Goal: Task Accomplishment & Management: Complete application form

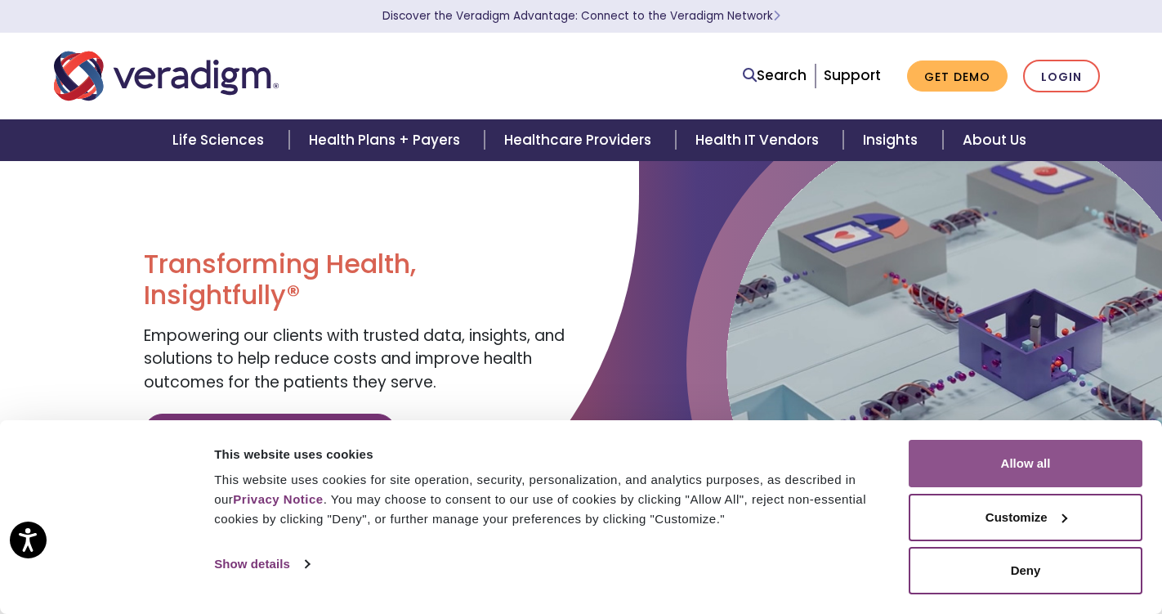
click at [959, 462] on button "Allow all" at bounding box center [1026, 463] width 234 height 47
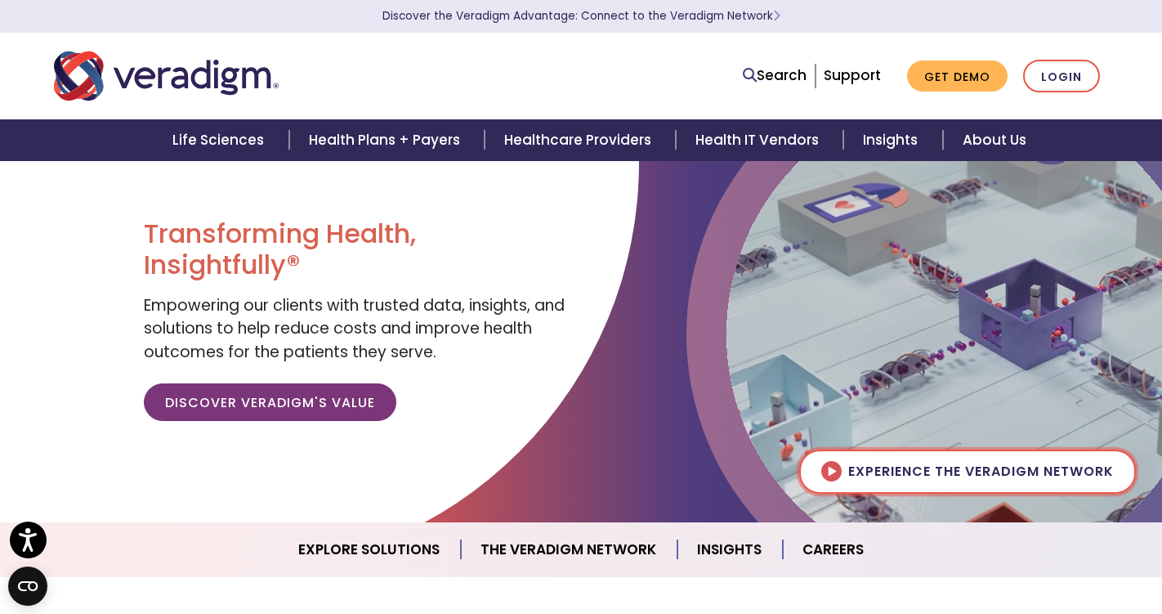
scroll to position [29, 0]
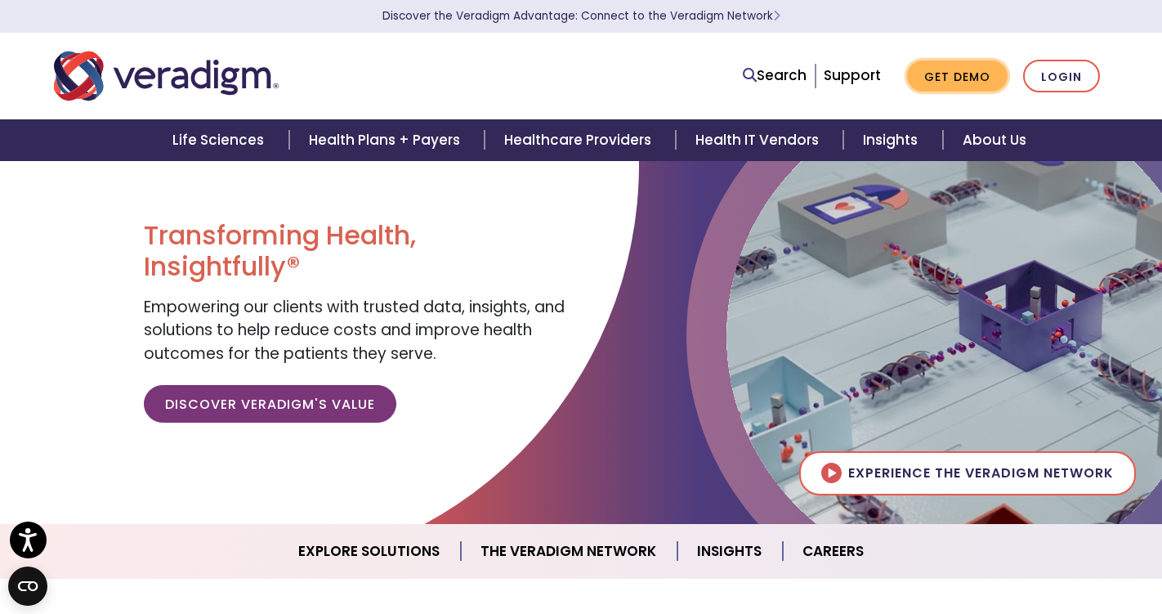
click at [956, 85] on link "Get Demo" at bounding box center [957, 76] width 101 height 32
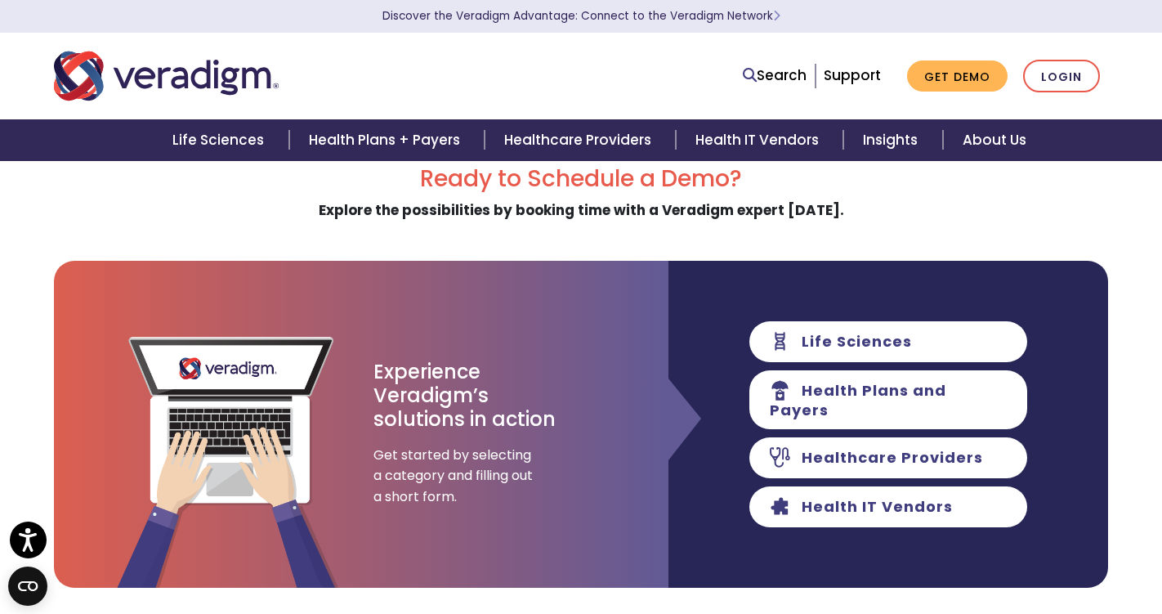
scroll to position [48, 0]
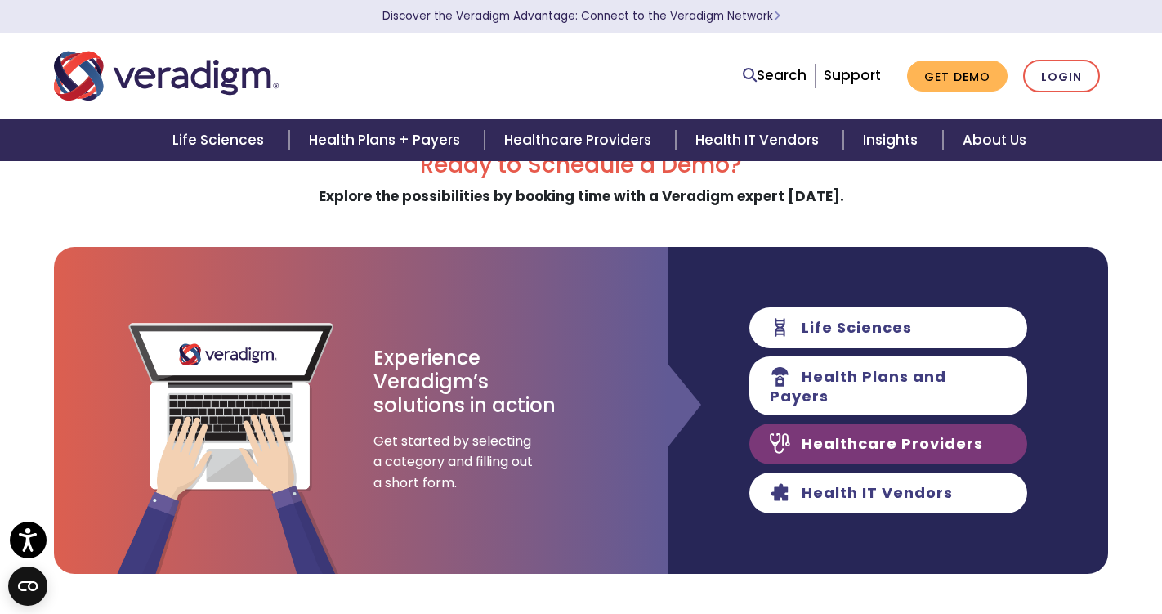
click at [864, 443] on link "Healthcare Providers" at bounding box center [888, 443] width 278 height 41
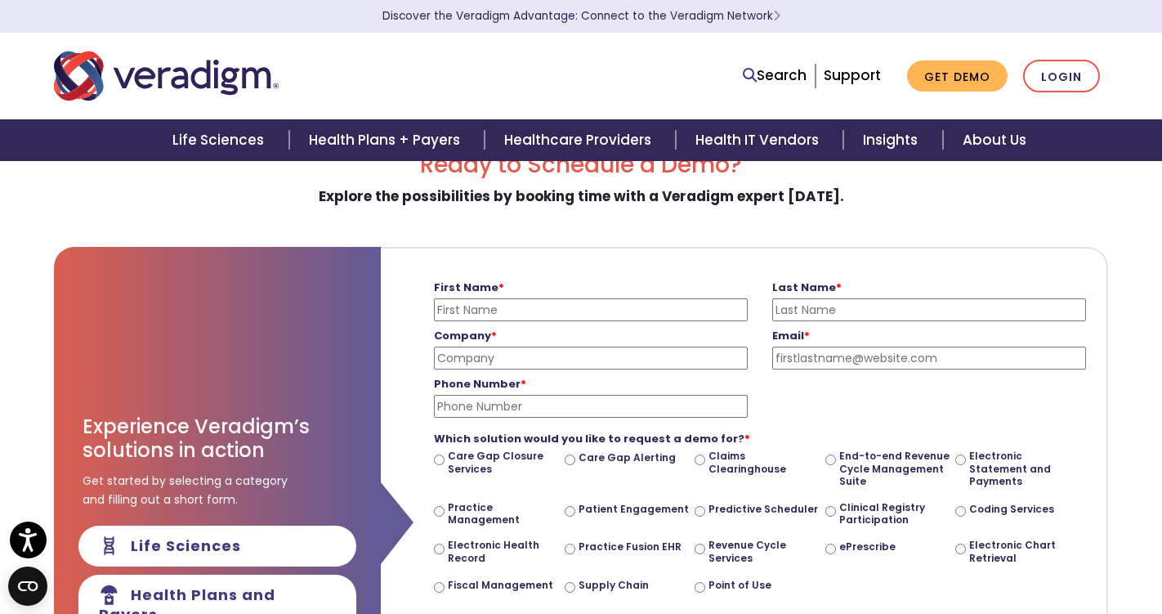
click at [557, 308] on input "First Name *" at bounding box center [591, 309] width 314 height 23
click at [828, 459] on input "End-to-end Revenue Cycle Management Suite" at bounding box center [830, 459] width 11 height 11
radio input "true"
